Goal: Find contact information: Obtain details needed to contact an individual or organization

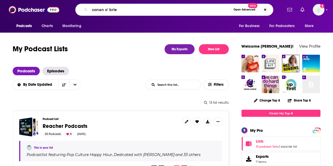
type input "[PERSON_NAME]"
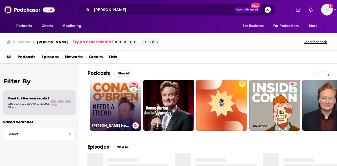
click at [113, 100] on link "94 [PERSON_NAME] Needs A Friend" at bounding box center [115, 105] width 51 height 51
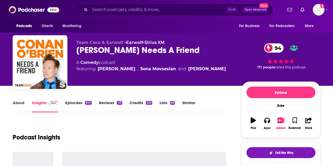
click at [72, 104] on link "Episodes 647" at bounding box center [78, 106] width 26 height 12
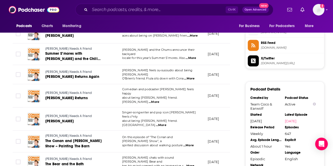
scroll to position [500, 0]
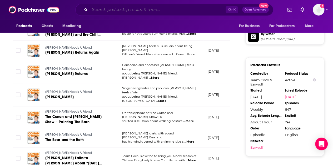
click at [105, 12] on input "Search podcasts, credits, & more..." at bounding box center [158, 10] width 136 height 8
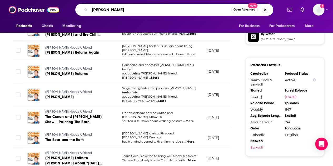
type input "[PERSON_NAME]"
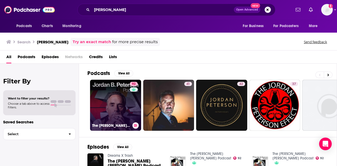
click at [115, 96] on link "92 The [PERSON_NAME] [PERSON_NAME] Podcast" at bounding box center [115, 105] width 51 height 51
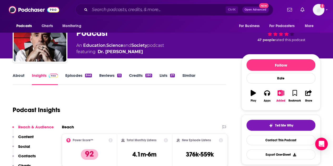
scroll to position [53, 0]
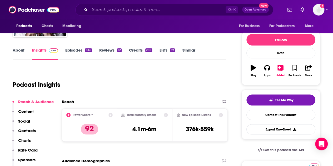
click at [17, 49] on link "About" at bounding box center [19, 54] width 12 height 12
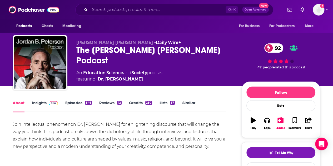
click at [37, 102] on link "Insights" at bounding box center [45, 106] width 26 height 12
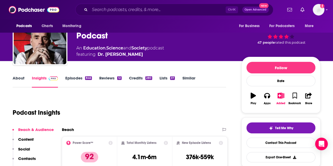
scroll to position [53, 0]
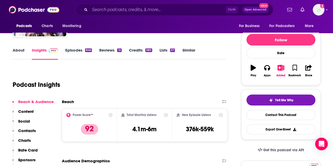
click at [70, 51] on link "Episodes 846" at bounding box center [78, 54] width 27 height 12
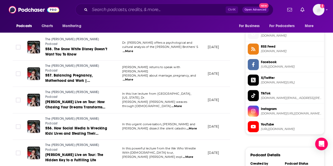
scroll to position [579, 0]
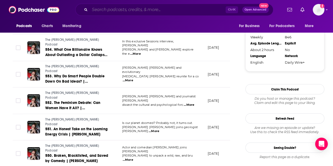
click at [159, 7] on input "Search podcasts, credits, & more..." at bounding box center [158, 10] width 136 height 8
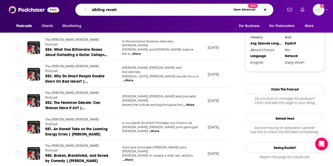
type input "sibling revelry"
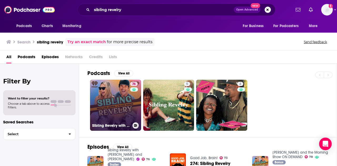
click at [122, 119] on link "76 Sibling Revelry with [PERSON_NAME] and [PERSON_NAME]" at bounding box center [115, 105] width 51 height 51
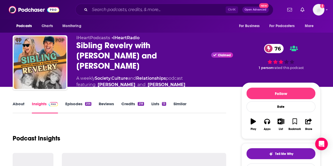
click at [72, 104] on link "Episodes 256" at bounding box center [78, 107] width 26 height 12
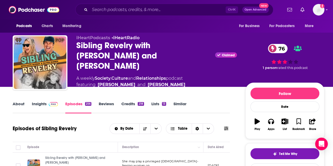
drag, startPoint x: 36, startPoint y: 104, endPoint x: 186, endPoint y: 16, distance: 174.0
click at [36, 104] on link "Insights" at bounding box center [45, 107] width 26 height 12
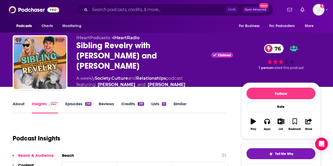
click at [19, 105] on link "About" at bounding box center [19, 107] width 12 height 12
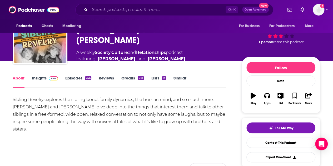
scroll to position [26, 0]
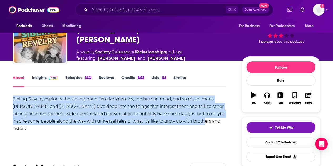
drag, startPoint x: 203, startPoint y: 120, endPoint x: 9, endPoint y: 95, distance: 195.3
copy div "Sibling Revelry explores the sibling bond, family dynamics, the human mind, and…"
click at [38, 75] on link "Insights" at bounding box center [45, 81] width 26 height 12
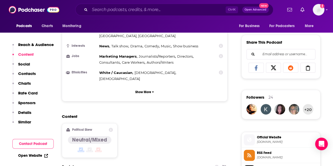
click at [29, 73] on p "Contacts" at bounding box center [27, 73] width 18 height 5
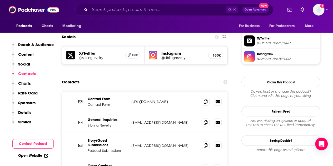
scroll to position [474, 0]
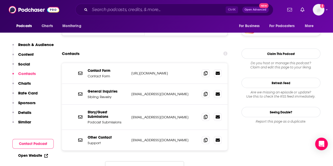
drag, startPoint x: 190, startPoint y: 66, endPoint x: 131, endPoint y: 64, distance: 60.0
click at [131, 84] on div "General Inquiries Sibling Revelry [EMAIL_ADDRESS][DOMAIN_NAME] [EMAIL_ADDRESS][…" at bounding box center [144, 94] width 165 height 21
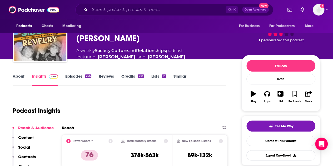
scroll to position [0, 0]
